Goal: Transaction & Acquisition: Purchase product/service

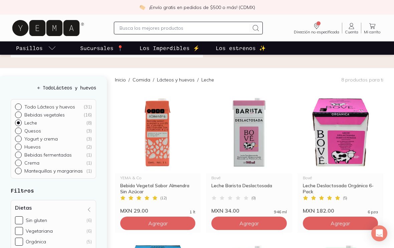
scroll to position [53, 0]
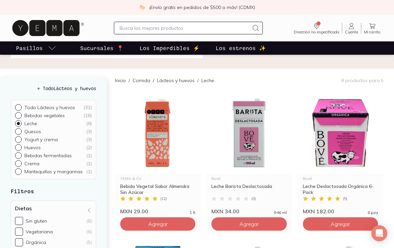
click at [177, 226] on button "Agregar" at bounding box center [157, 224] width 75 height 13
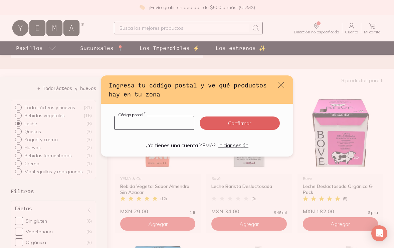
click at [167, 130] on input "default" at bounding box center [155, 122] width 80 height 13
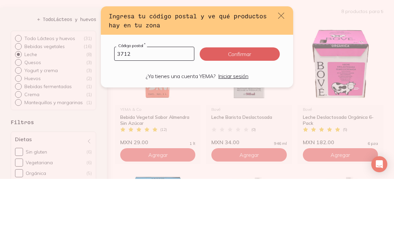
type input "37125"
click at [238, 117] on button "Confirmar" at bounding box center [240, 123] width 80 height 13
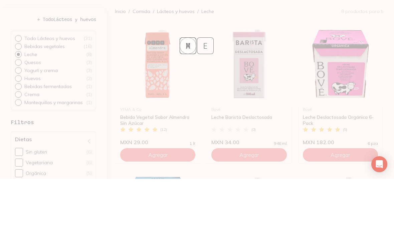
scroll to position [123, 0]
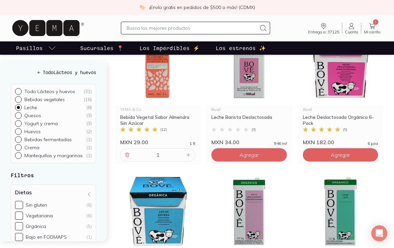
click at [181, 159] on input "1" at bounding box center [157, 155] width 53 height 13
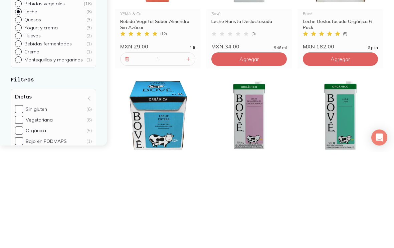
click at [208, 170] on img at bounding box center [249, 211] width 86 height 82
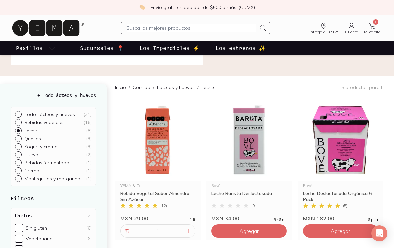
scroll to position [45, 0]
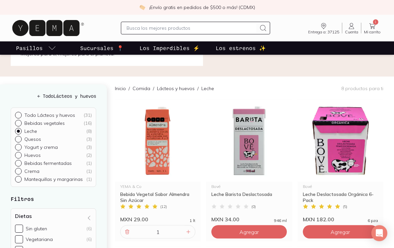
click at [188, 227] on div "1" at bounding box center [157, 232] width 75 height 13
click at [186, 231] on icon at bounding box center [188, 232] width 5 height 5
click at [186, 230] on icon at bounding box center [188, 231] width 5 height 5
click at [186, 229] on icon at bounding box center [188, 231] width 5 height 5
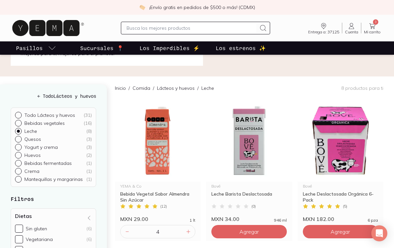
click at [186, 229] on icon at bounding box center [188, 231] width 5 height 5
click at [184, 232] on div at bounding box center [188, 232] width 8 height 8
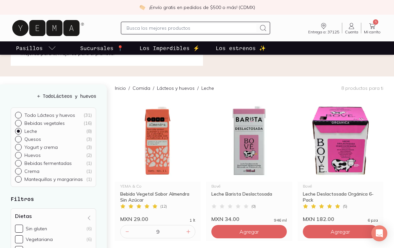
click at [181, 233] on input "9" at bounding box center [157, 232] width 53 height 13
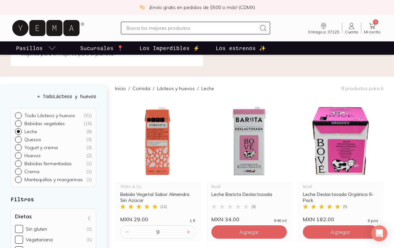
scroll to position [78, 0]
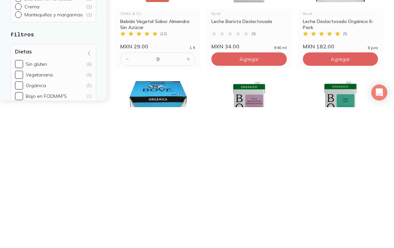
click at [186, 197] on icon at bounding box center [188, 199] width 5 height 5
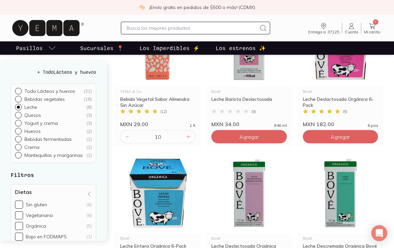
scroll to position [141, 0]
click at [187, 137] on icon at bounding box center [188, 136] width 3 height 3
click at [186, 136] on icon at bounding box center [188, 136] width 5 height 5
type input "12"
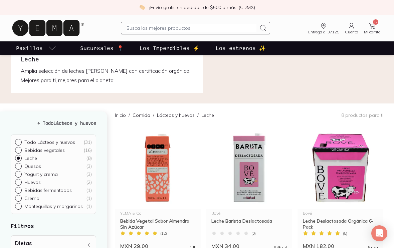
scroll to position [18, 0]
click at [376, 28] on icon at bounding box center [373, 26] width 8 height 8
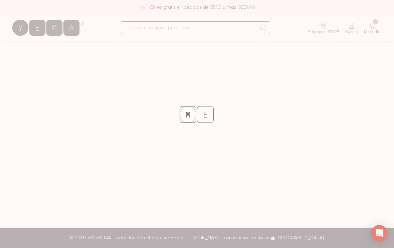
scroll to position [11, 0]
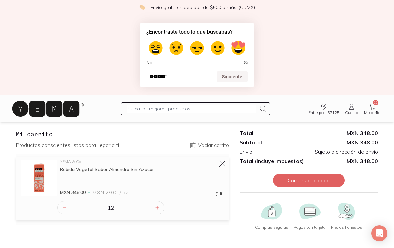
click at [322, 177] on button "Continuar al pago" at bounding box center [308, 180] width 71 height 13
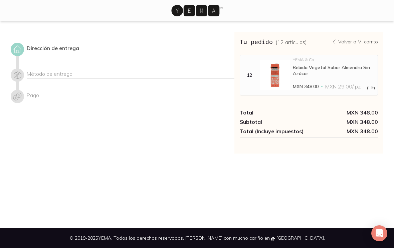
click at [77, 49] on div "Dirección de entrega" at bounding box center [131, 49] width 208 height 8
click at [18, 47] on icon at bounding box center [17, 49] width 9 height 9
click at [66, 49] on div "Dirección de entrega" at bounding box center [131, 49] width 208 height 8
click at [79, 49] on div "Dirección de entrega" at bounding box center [131, 49] width 208 height 8
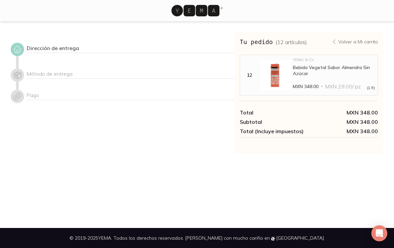
click at [79, 49] on div "Dirección de entrega" at bounding box center [131, 49] width 208 height 8
click at [81, 46] on div "Dirección de entrega" at bounding box center [131, 49] width 208 height 8
click at [77, 47] on div "Dirección de entrega" at bounding box center [131, 49] width 208 height 8
click at [74, 46] on div "Dirección de entrega" at bounding box center [131, 49] width 208 height 8
click at [70, 74] on div "Método de entrega" at bounding box center [131, 74] width 208 height 8
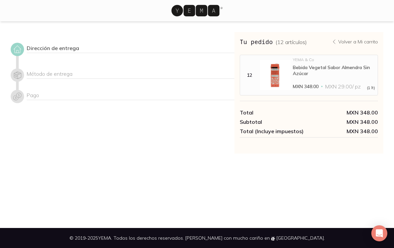
click at [55, 93] on div "Pago" at bounding box center [131, 96] width 208 height 8
click at [96, 102] on div "Pago" at bounding box center [123, 96] width 224 height 13
click at [178, 82] on div "Método de entrega" at bounding box center [123, 78] width 224 height 21
click at [275, 86] on img at bounding box center [275, 75] width 30 height 30
click at [354, 86] on span "MXN 29.00 / pz" at bounding box center [342, 86] width 35 height 7
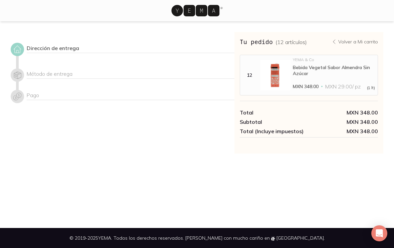
click at [385, 232] on div "Open Intercom Messenger" at bounding box center [380, 234] width 16 height 16
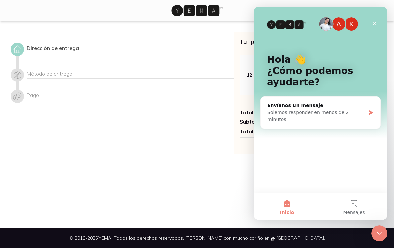
click at [211, 160] on section "Dirección de entrega Método de entrega Pago Tu pedido ( 12 artículos ) Volver a…" at bounding box center [197, 92] width 394 height 143
click at [218, 137] on div "Dirección de entrega Método de entrega Pago" at bounding box center [123, 93] width 224 height 122
click at [373, 22] on icon "Cerrar" at bounding box center [374, 23] width 5 height 5
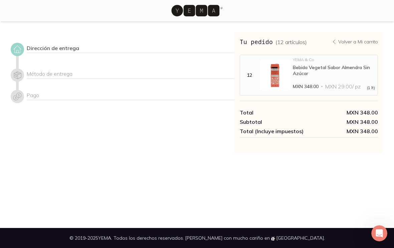
click at [379, 229] on icon "Abrir Intercom Messenger" at bounding box center [379, 233] width 11 height 11
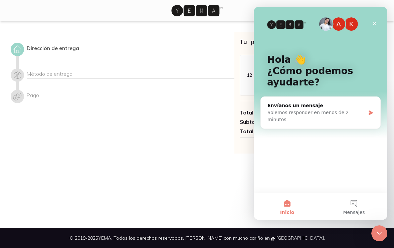
click at [334, 108] on div "Envíanos un mensaje" at bounding box center [317, 105] width 98 height 7
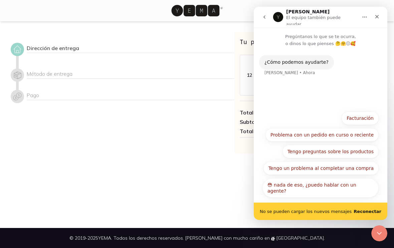
click at [352, 166] on button "Tengo un problema al completar una compra" at bounding box center [321, 168] width 115 height 13
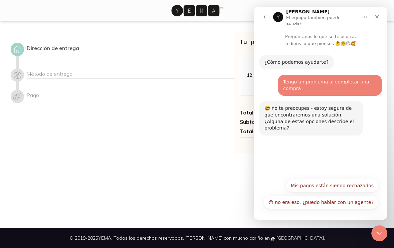
click at [365, 205] on button "😳 no era eso, ¿puedo hablar con un agente?" at bounding box center [321, 202] width 115 height 13
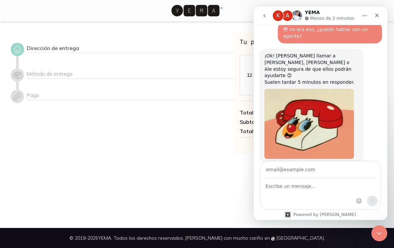
scroll to position [134, 0]
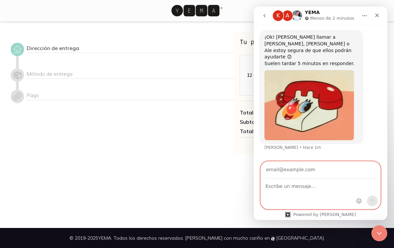
click at [307, 189] on textarea "Escribe un mensaje..." at bounding box center [321, 184] width 120 height 11
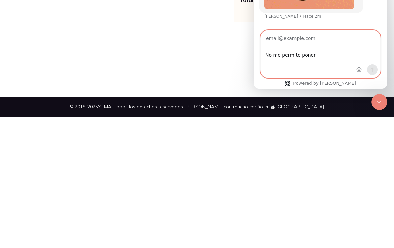
type textarea "No me permite poner l"
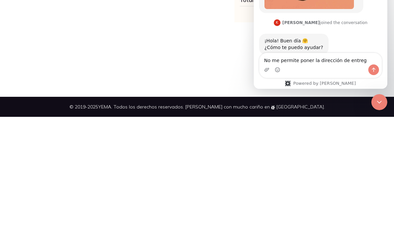
type textarea "No me permite poner la dirección de entrega"
click at [372, 73] on button "Enviar un mensaje…" at bounding box center [374, 69] width 11 height 11
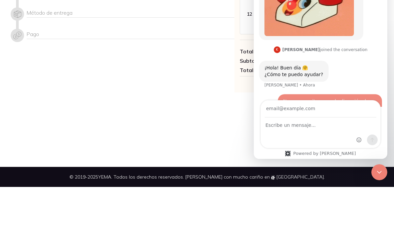
scroll to position [183, 0]
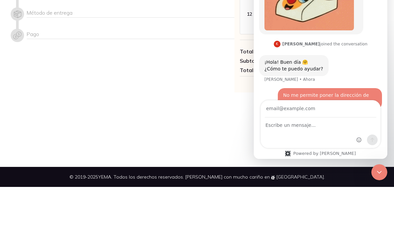
click at [199, 81] on div "Dirección de entrega Método de entrega Pago" at bounding box center [123, 93] width 224 height 122
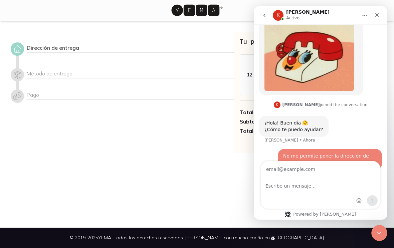
click at [139, 45] on div "Dirección de entrega" at bounding box center [131, 49] width 208 height 8
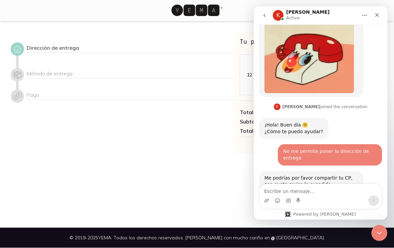
scroll to position [186, 0]
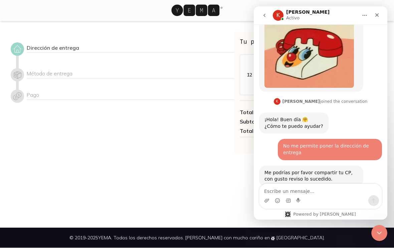
click at [293, 190] on textarea "Escribe un mensaje..." at bounding box center [321, 189] width 122 height 11
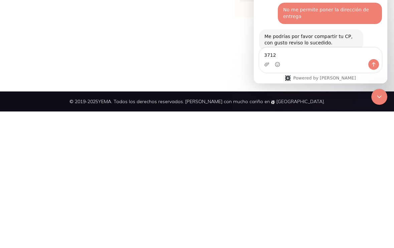
type textarea "37125"
click at [372, 57] on textarea "37125" at bounding box center [321, 53] width 122 height 11
click at [373, 61] on button "Enviar un mensaje…" at bounding box center [374, 64] width 11 height 11
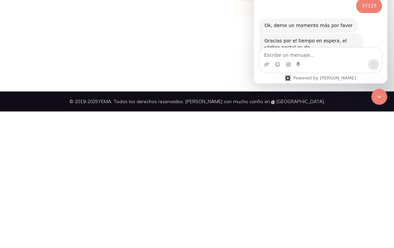
scroll to position [247, 0]
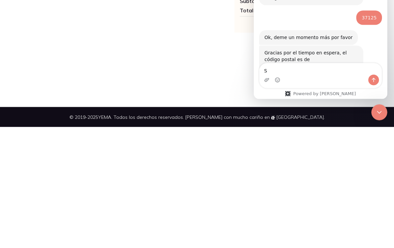
type textarea "Si"
click at [369, 80] on button "Enviar un mensaje…" at bounding box center [374, 80] width 11 height 11
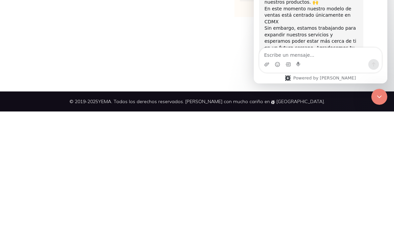
scroll to position [342, 0]
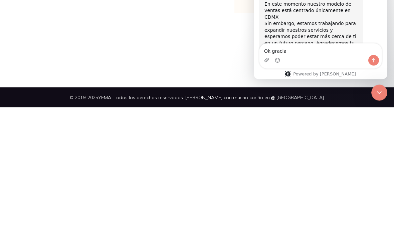
type textarea "Ok gracias"
click at [367, 54] on textarea "Ok gracias" at bounding box center [321, 49] width 122 height 11
click at [372, 62] on icon "Enviar un mensaje…" at bounding box center [373, 60] width 5 height 5
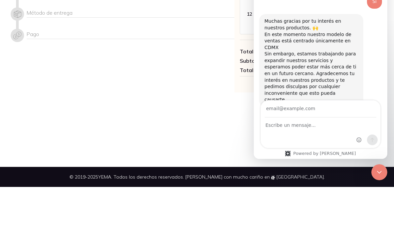
scroll to position [393, 0]
